Goal: Information Seeking & Learning: Learn about a topic

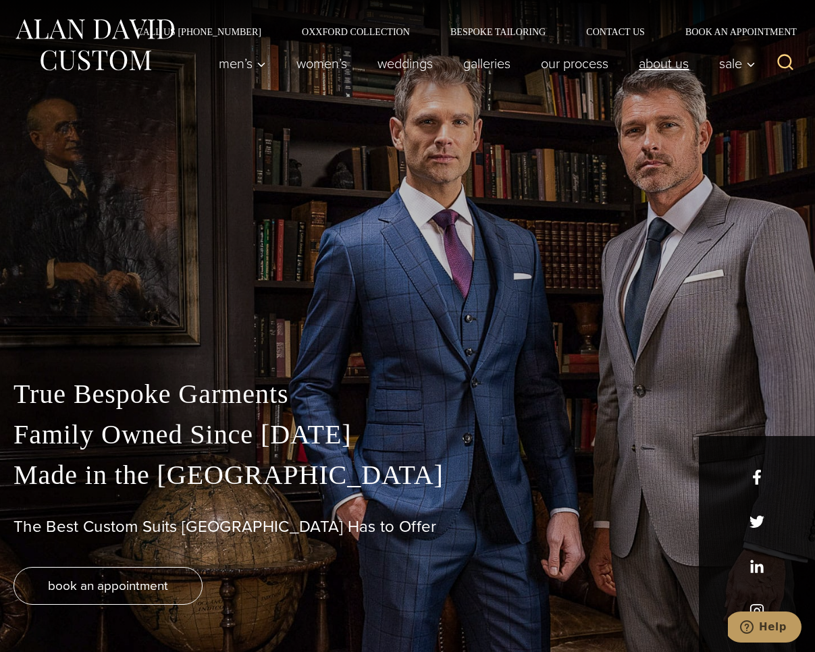
click at [649, 69] on link "About Us" at bounding box center [664, 63] width 80 height 27
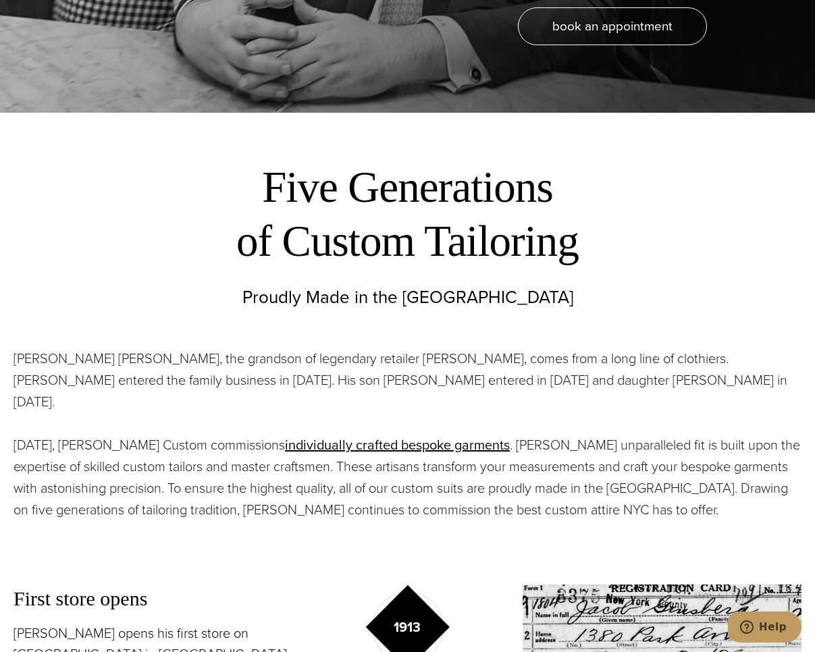
scroll to position [595, 0]
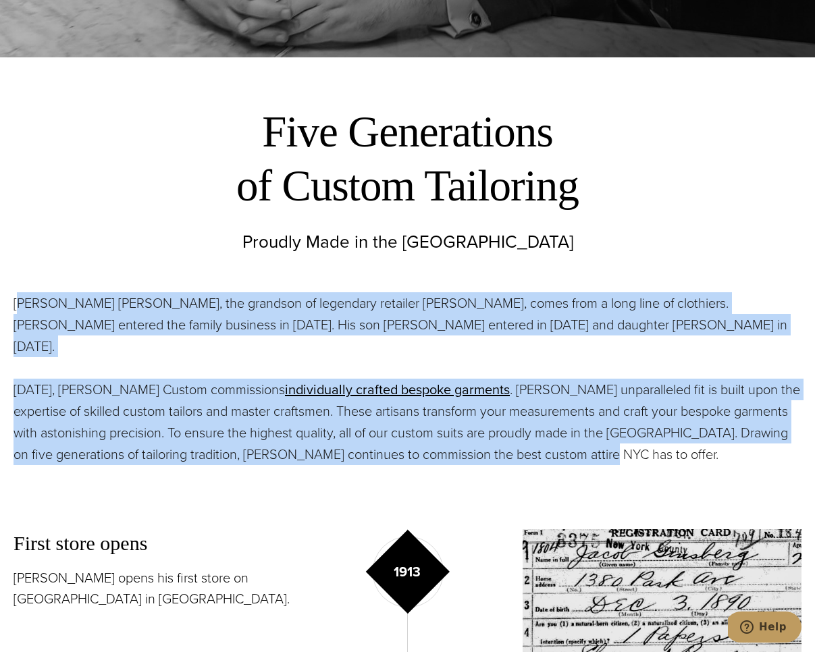
drag, startPoint x: 18, startPoint y: 301, endPoint x: 568, endPoint y: 438, distance: 566.3
click at [568, 438] on div "Alan David Horowitz, the grandson of legendary retailer Moe Ginsburg, comes fro…" at bounding box center [408, 378] width 788 height 173
copy div "lan David Horowitz, the grandson of legendary retailer Moe Ginsburg, comes from…"
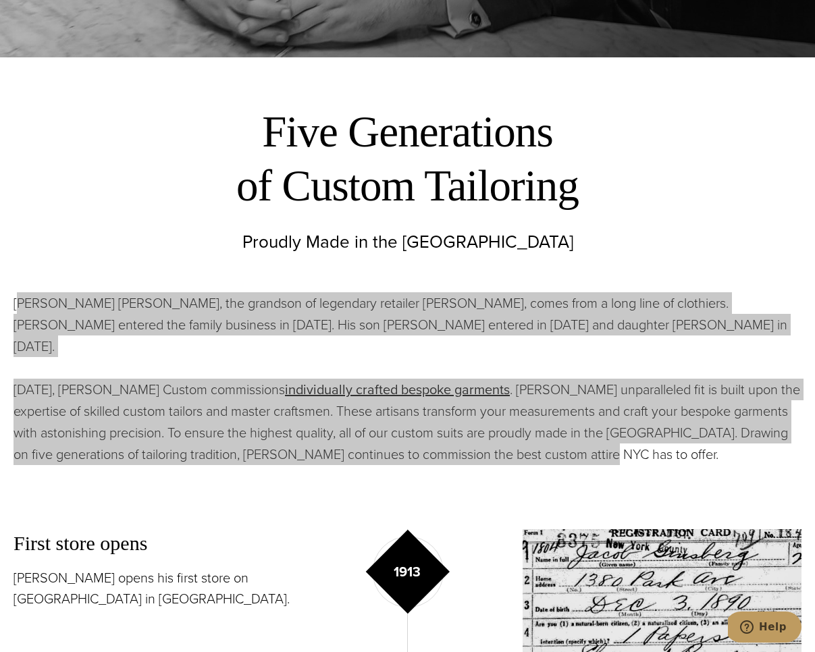
scroll to position [0, 0]
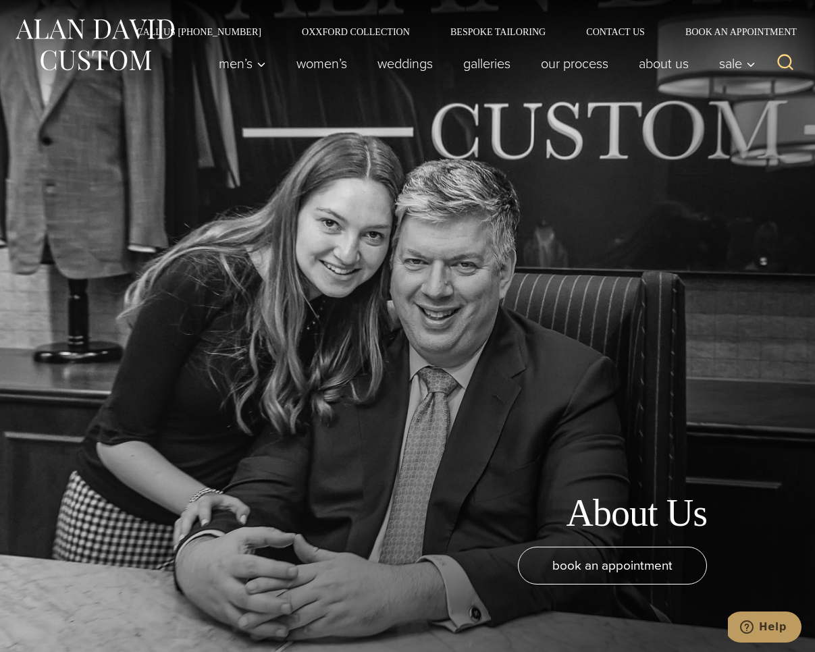
click at [112, 34] on img at bounding box center [95, 45] width 162 height 60
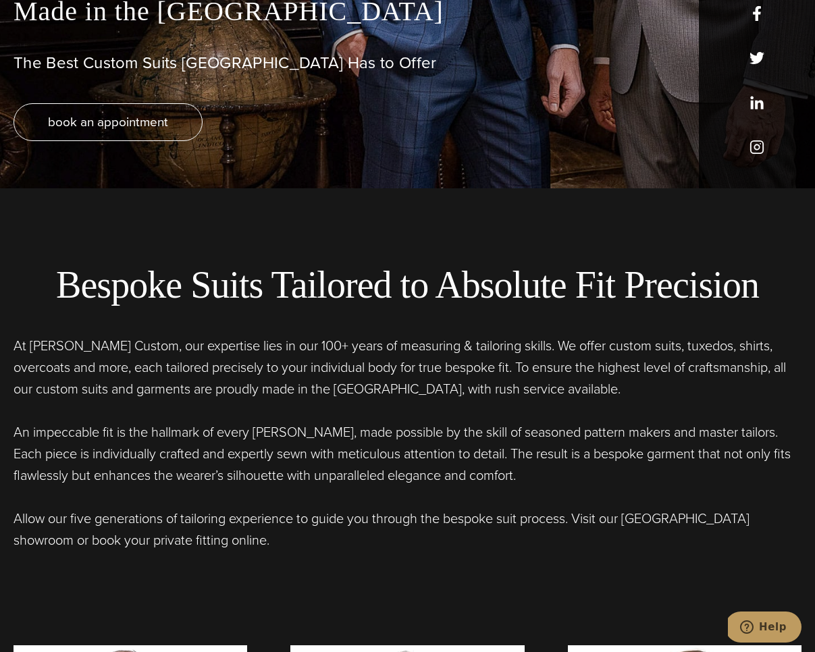
scroll to position [545, 0]
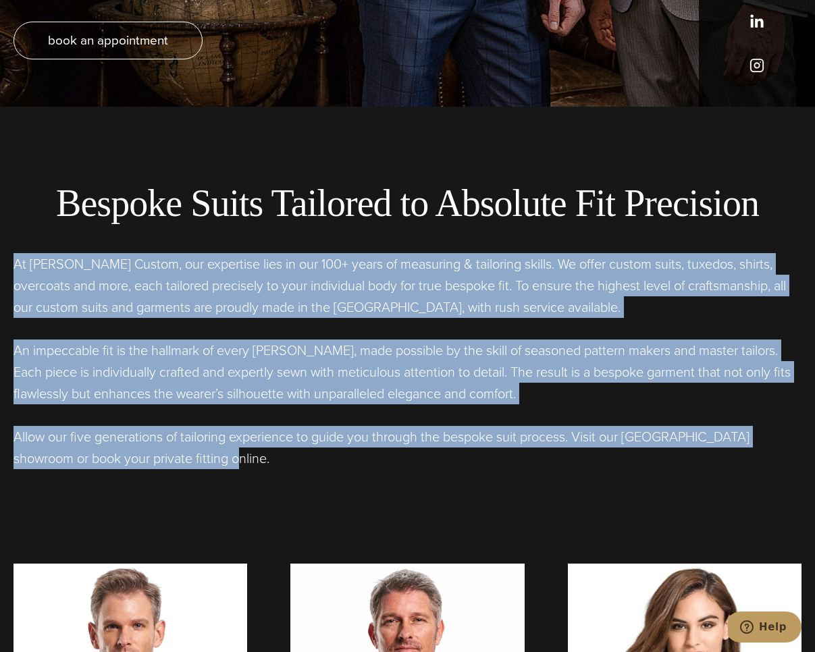
drag, startPoint x: 15, startPoint y: 264, endPoint x: 216, endPoint y: 461, distance: 281.6
click at [216, 461] on div "At [PERSON_NAME] Custom, our expertise lies in our 100+ years of measuring & ta…" at bounding box center [408, 361] width 788 height 216
copy div "At [PERSON_NAME] Custom, our expertise lies in our 100+ years of measuring & ta…"
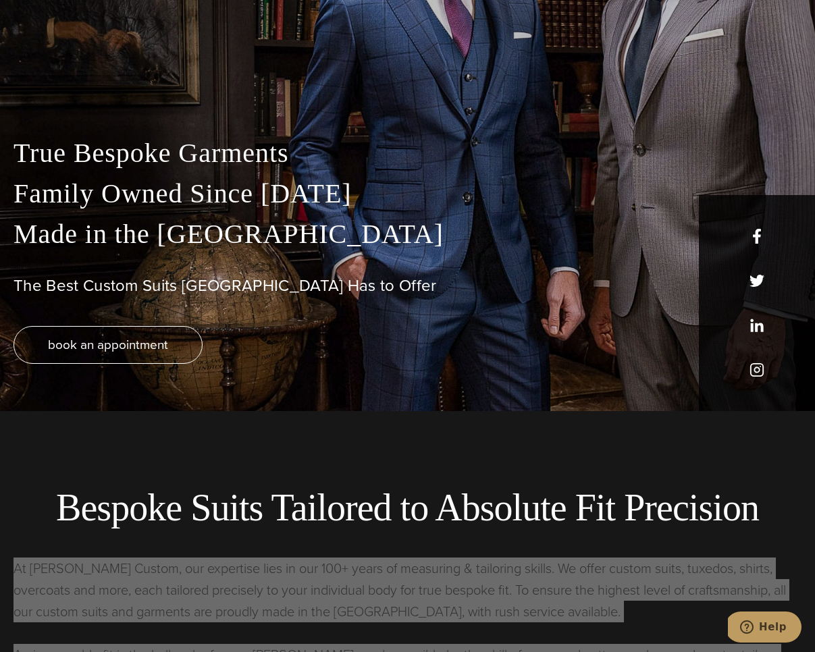
scroll to position [0, 0]
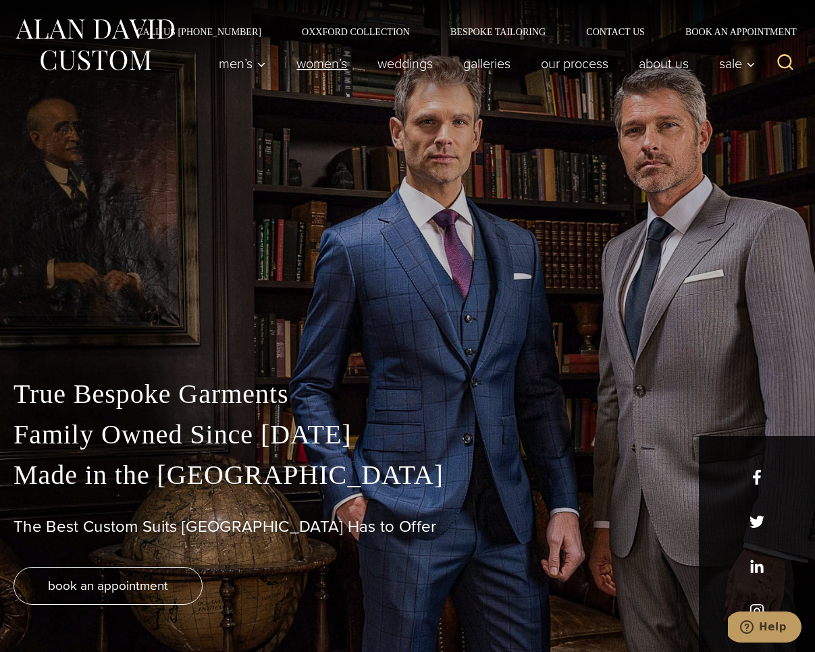
click at [324, 65] on link "Women’s" at bounding box center [321, 63] width 81 height 27
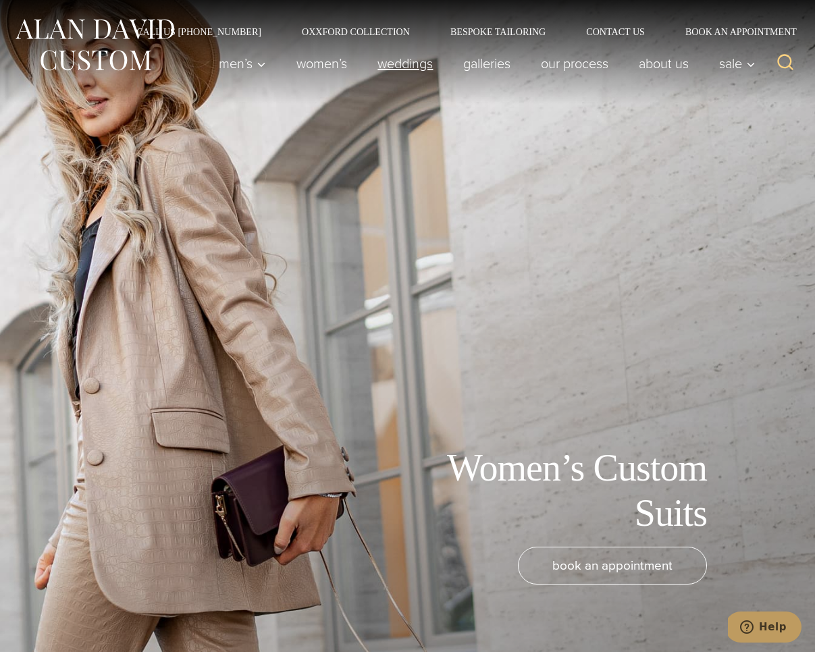
click at [412, 53] on link "weddings" at bounding box center [405, 63] width 86 height 27
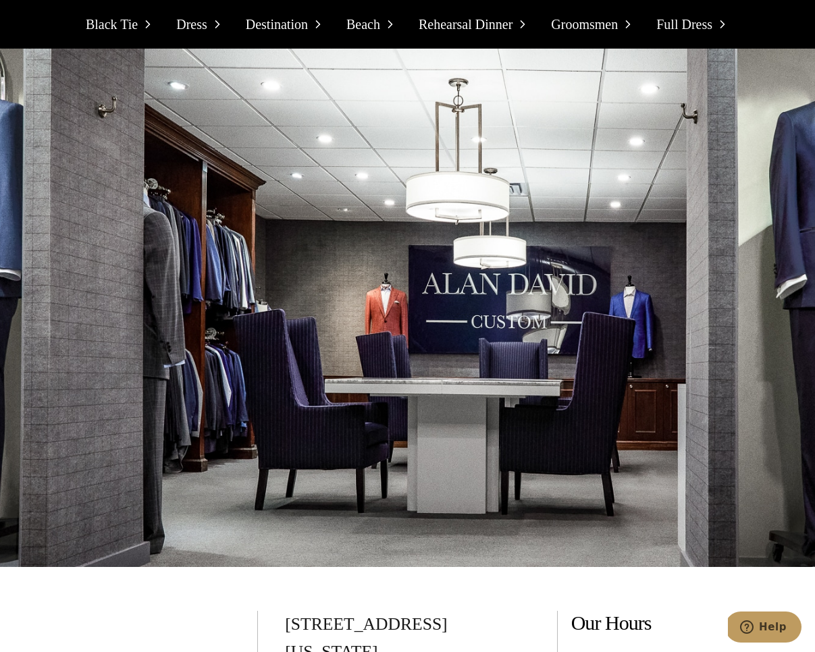
scroll to position [12044, 0]
